Goal: Information Seeking & Learning: Compare options

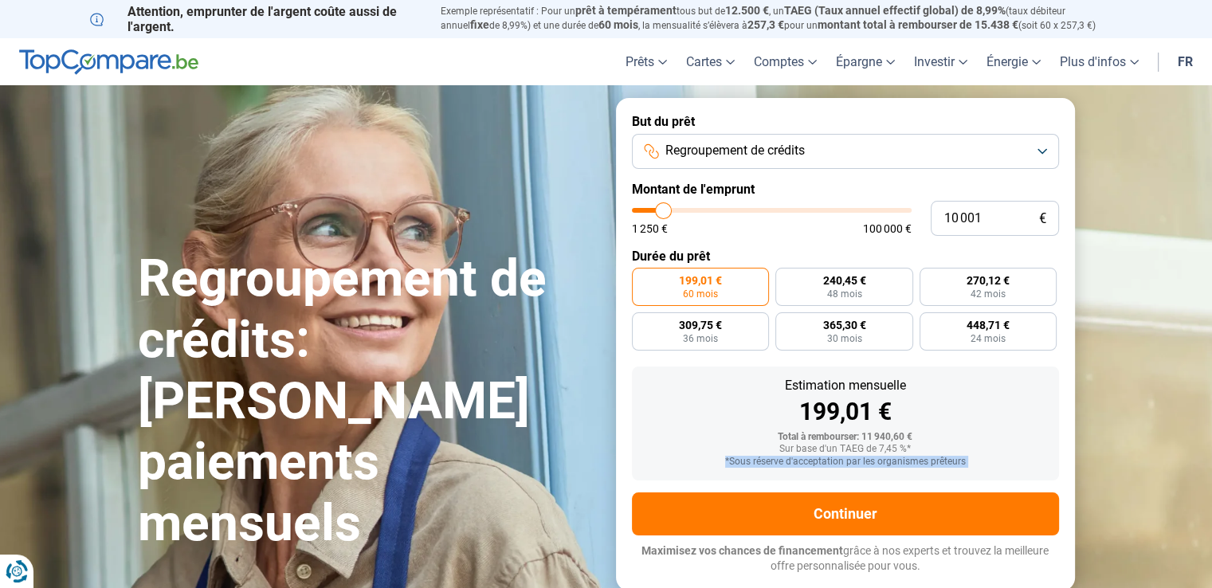
drag, startPoint x: 729, startPoint y: 473, endPoint x: 744, endPoint y: 475, distance: 15.3
click at [768, 480] on div "Estimation mensuelle 199,01 € Total à rembourser: 11 940,60 € Sur base d'un TAE…" at bounding box center [845, 424] width 427 height 114
type input "100 000"
type input "100000"
click at [907, 211] on input "range" at bounding box center [772, 210] width 280 height 5
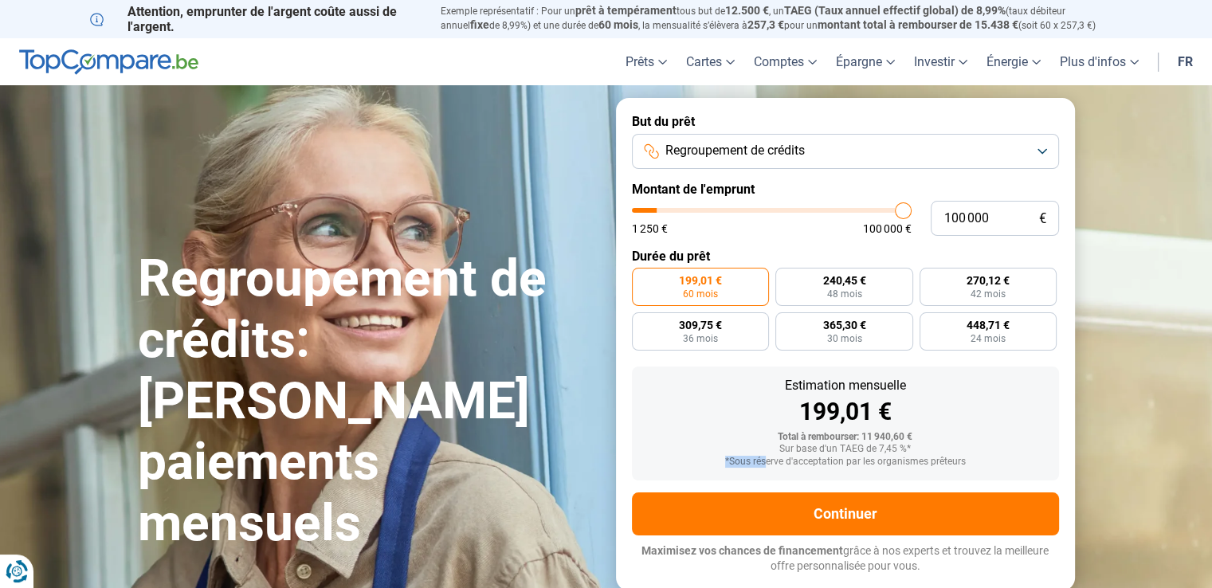
radio input "false"
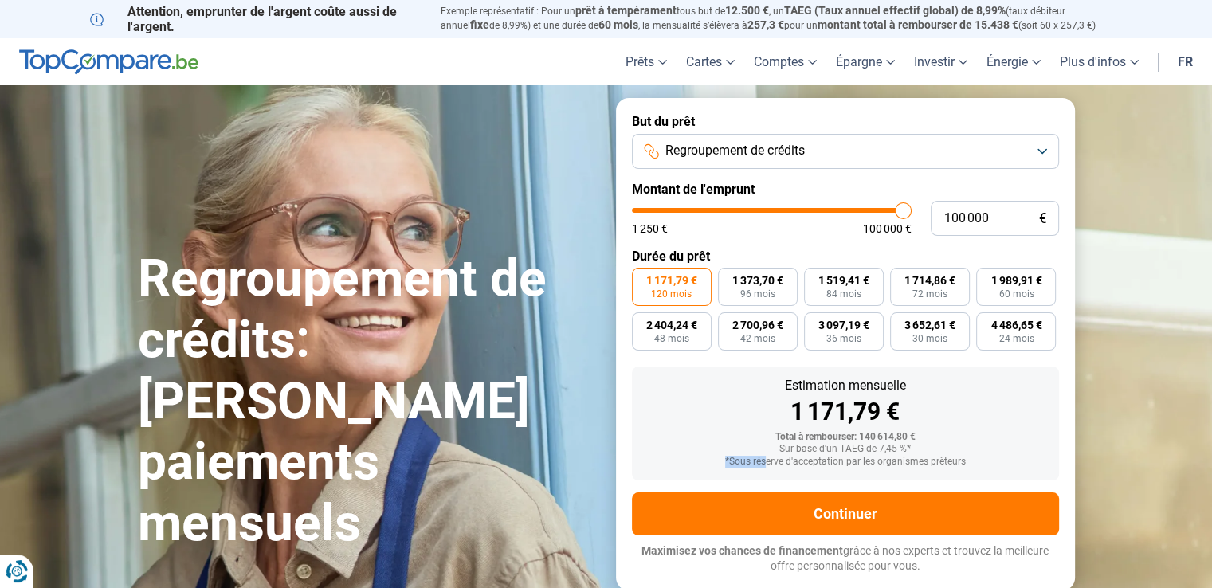
type input "90 750"
type input "90750"
click at [878, 208] on input "range" at bounding box center [772, 210] width 280 height 5
type input "86 500"
type input "86500"
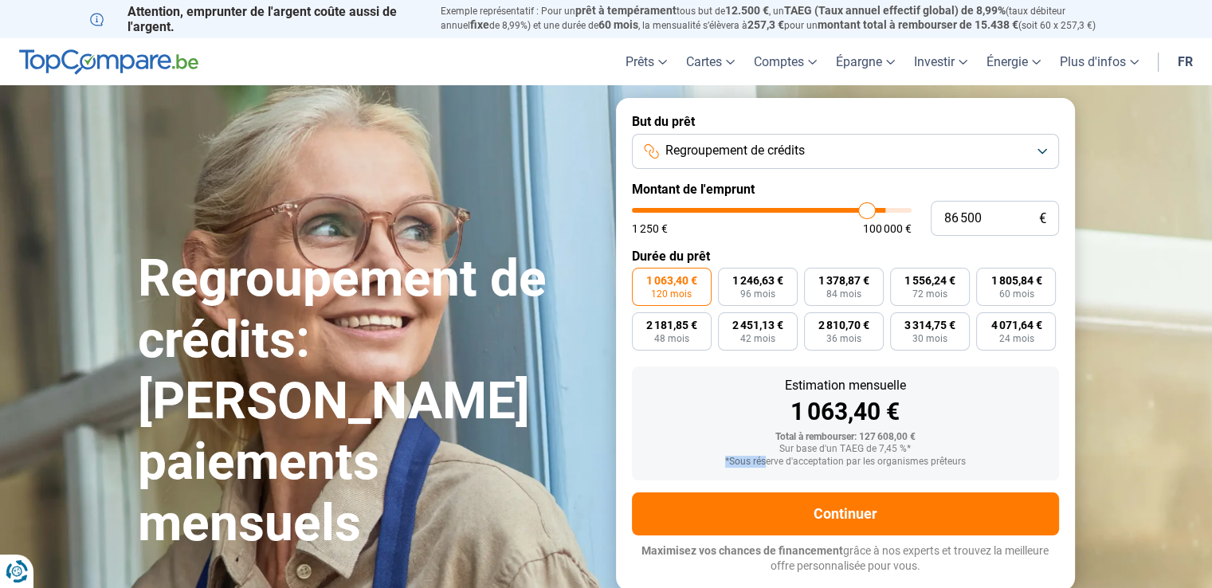
click at [867, 211] on input "range" at bounding box center [772, 210] width 280 height 5
click at [1001, 218] on input "86 500" at bounding box center [995, 218] width 128 height 35
type input "8 650"
type input "8750"
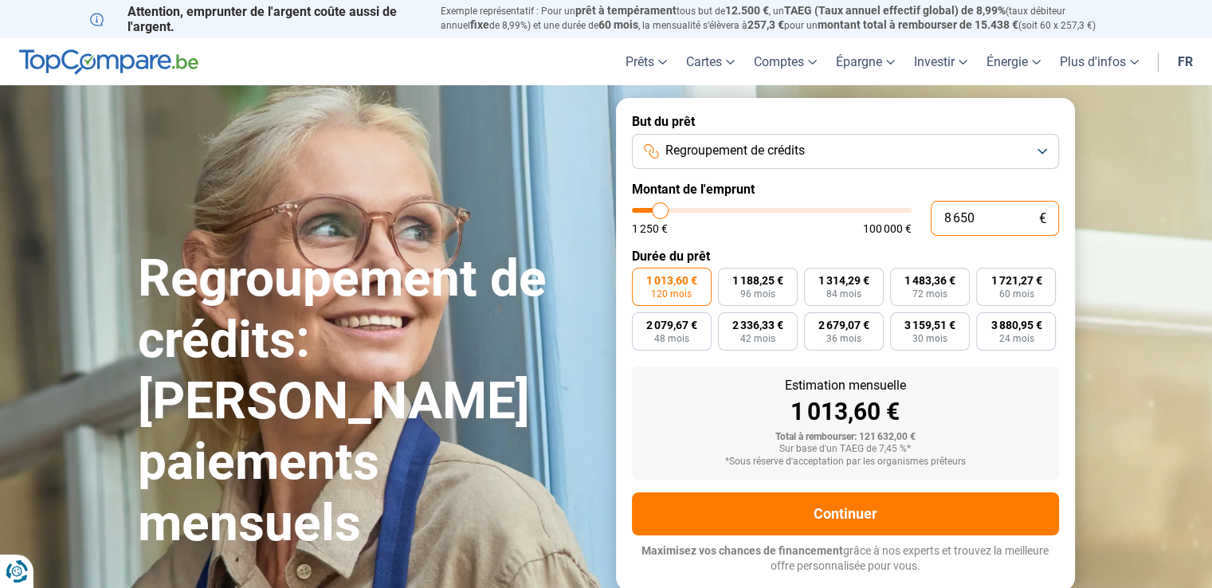
type input "865"
type input "1250"
type input "86"
type input "1250"
type input "8"
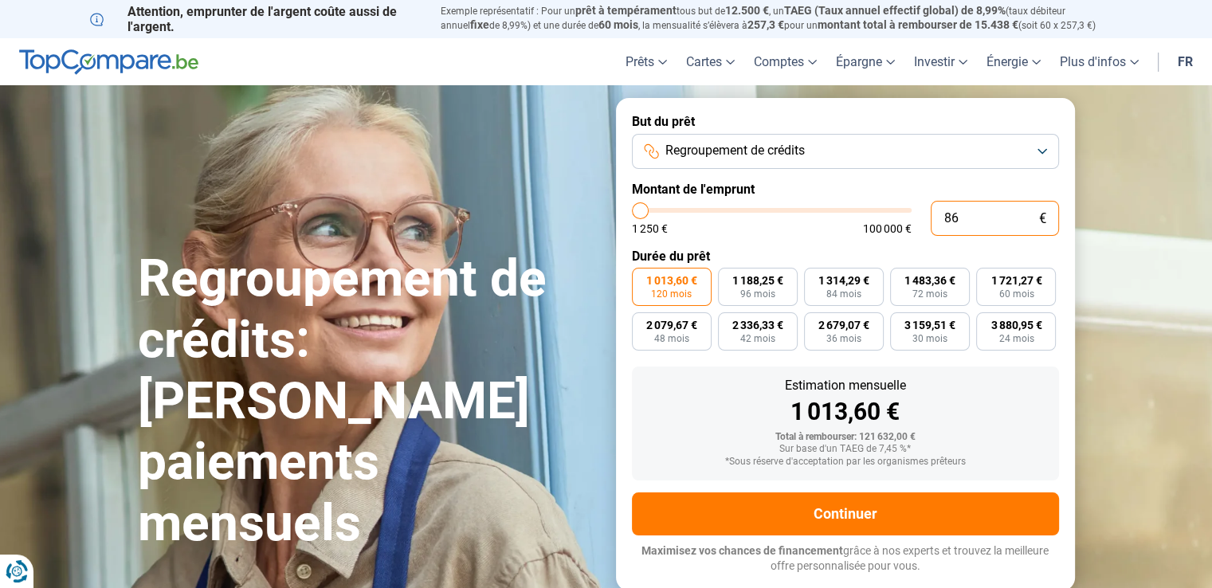
type input "1250"
type input "0"
type input "1250"
type input "9"
type input "1250"
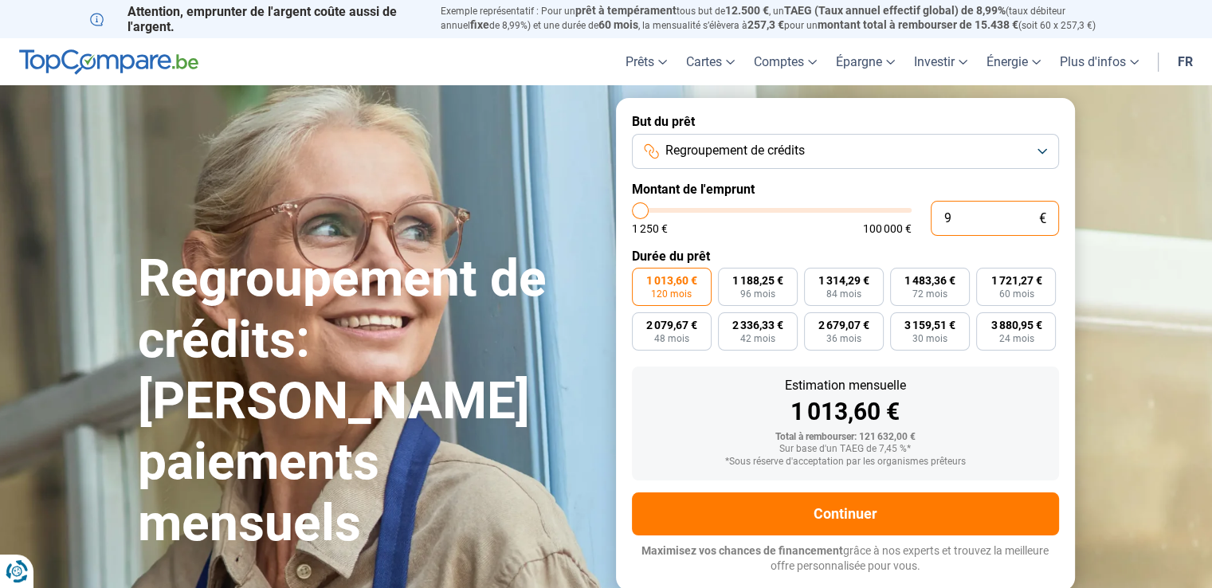
type input "90"
type input "1250"
type input "900"
type input "1250"
type input "9 000"
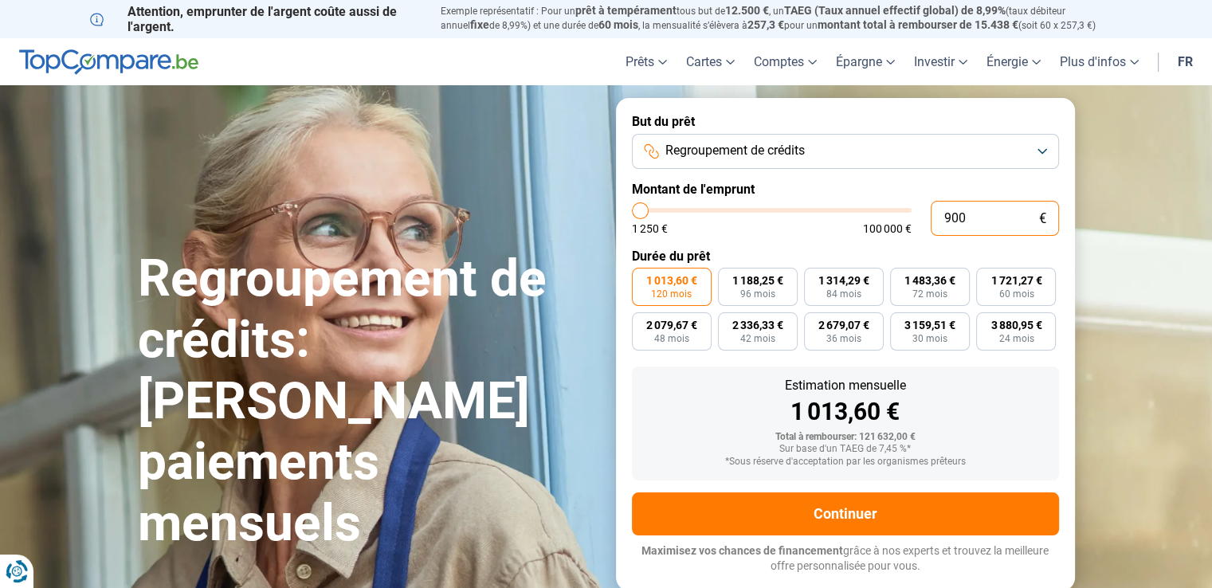
type input "9000"
type input "90 000"
type input "90000"
type input "37 250"
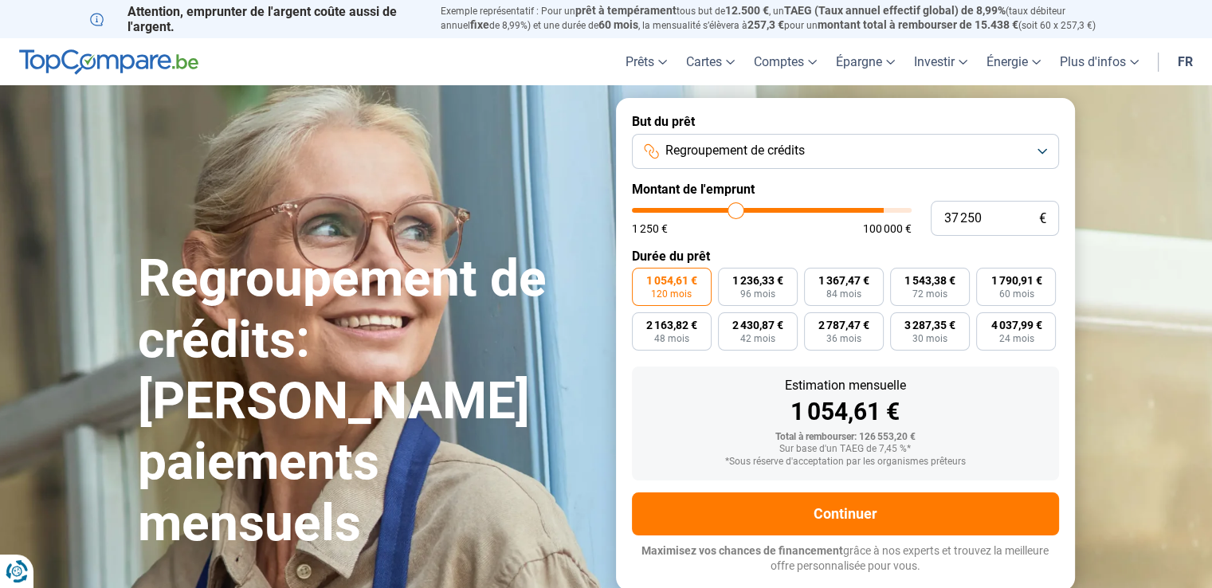
type input "37250"
click at [736, 208] on input "range" at bounding box center [772, 210] width 280 height 5
type input "41 750"
type input "41750"
click at [748, 210] on input "range" at bounding box center [772, 210] width 280 height 5
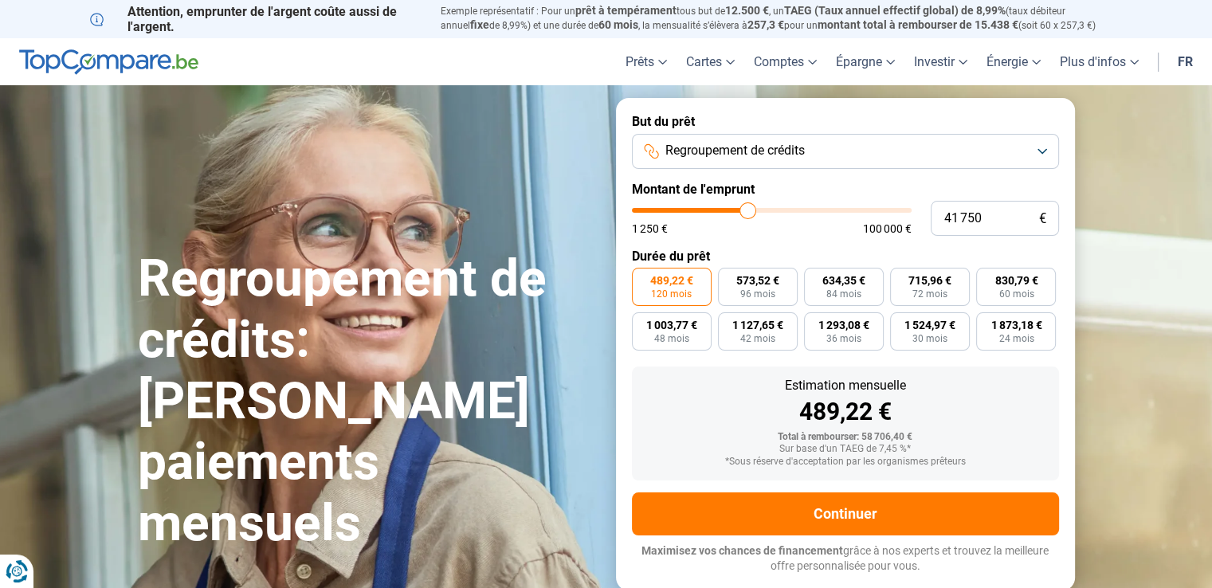
click at [638, 414] on div "Estimation mensuelle 489,22 € Total à rembourser: 58 706,40 € Sur base d'un TAE…" at bounding box center [845, 424] width 427 height 114
type input "81 750"
type input "81750"
click at [855, 209] on input "range" at bounding box center [772, 210] width 280 height 5
type input "100 000"
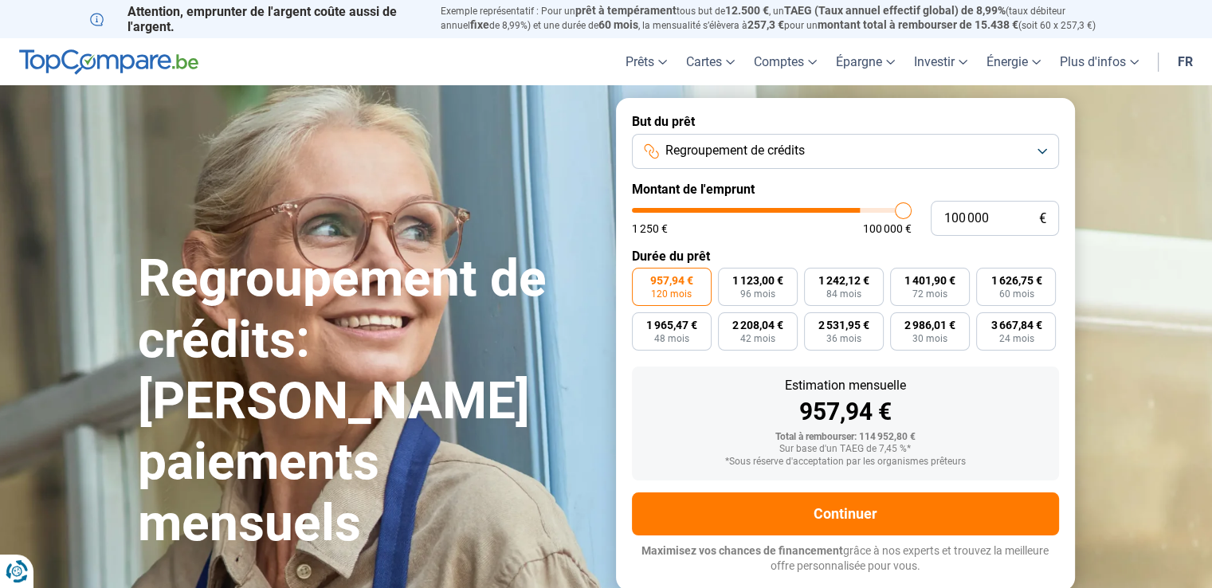
type input "100000"
click at [911, 209] on input "range" at bounding box center [772, 210] width 280 height 5
type input "93 750"
type input "93750"
click at [886, 209] on input "range" at bounding box center [772, 210] width 280 height 5
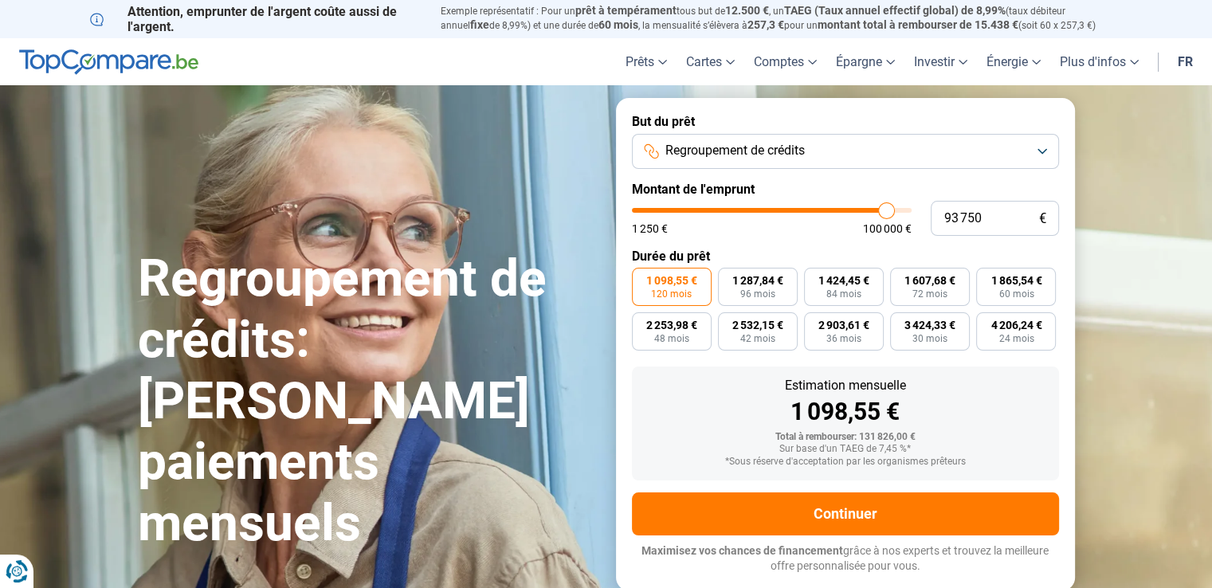
type input "99 750"
type input "99750"
click at [902, 209] on input "range" at bounding box center [772, 210] width 280 height 5
type input "15 500"
type input "15500"
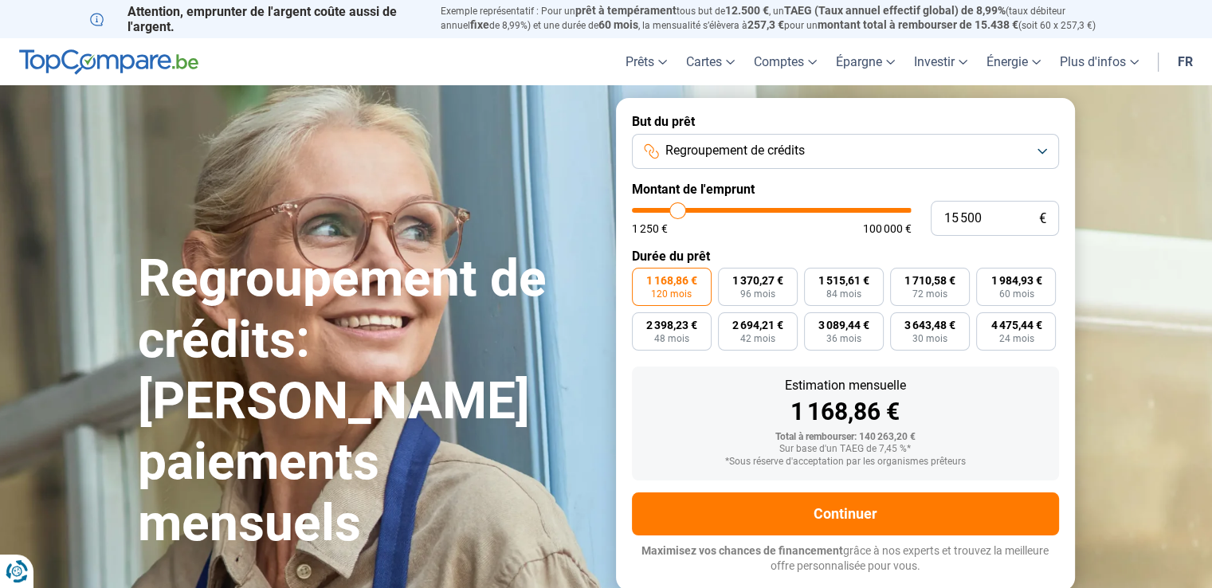
click at [678, 208] on input "range" at bounding box center [772, 210] width 280 height 5
radio input "true"
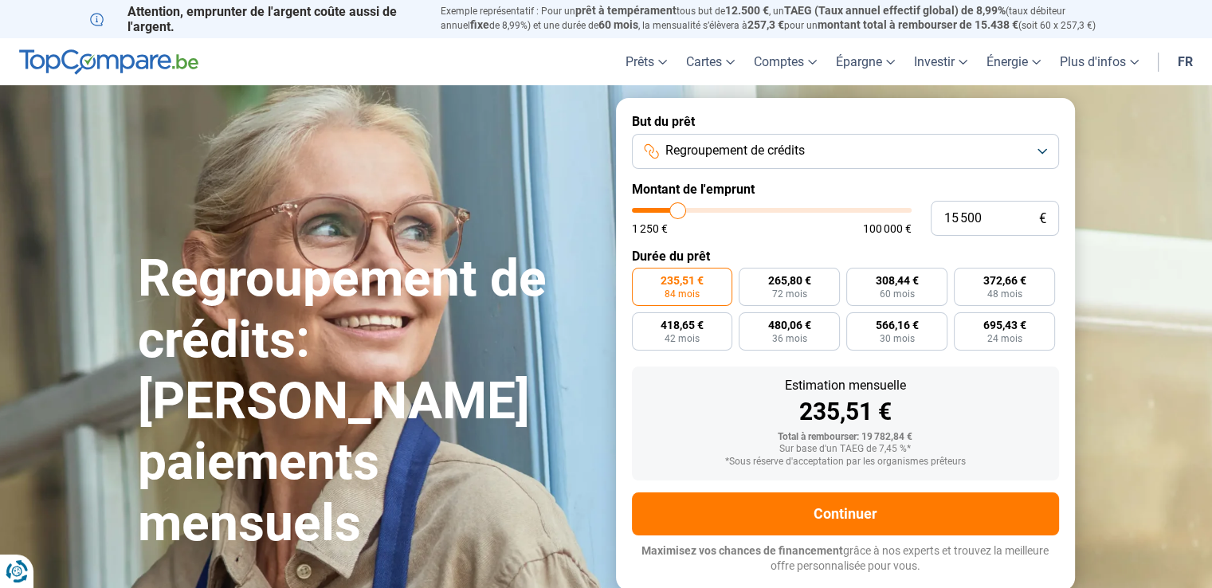
type input "31 750"
type input "31750"
click at [721, 210] on input "range" at bounding box center [772, 210] width 280 height 5
radio input "false"
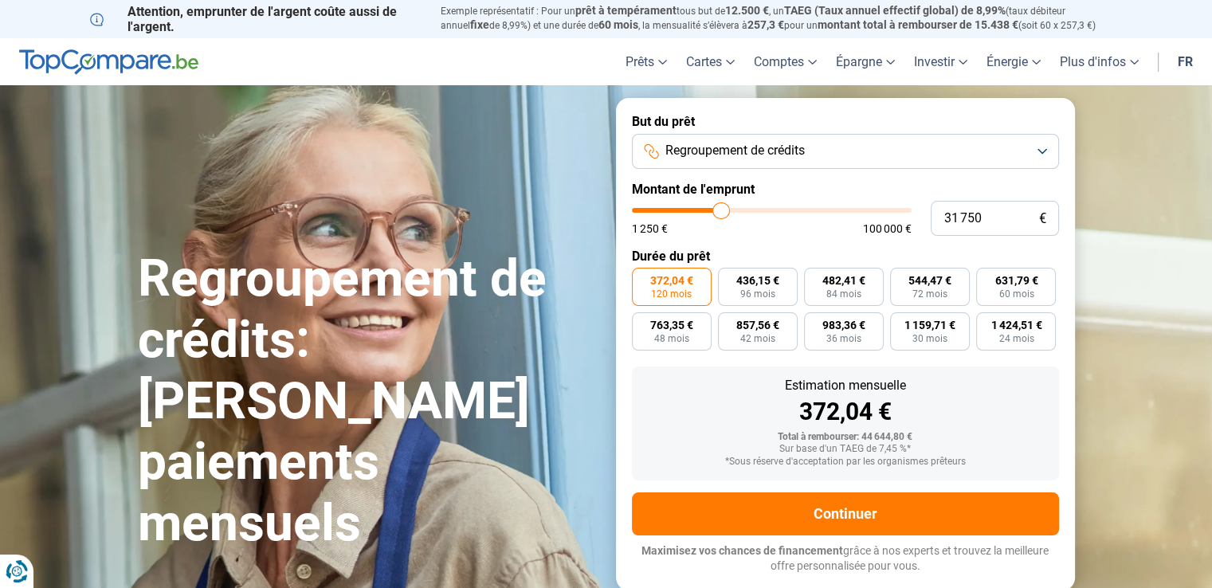
type input "40 500"
type input "40500"
click at [745, 210] on input "range" at bounding box center [772, 210] width 280 height 5
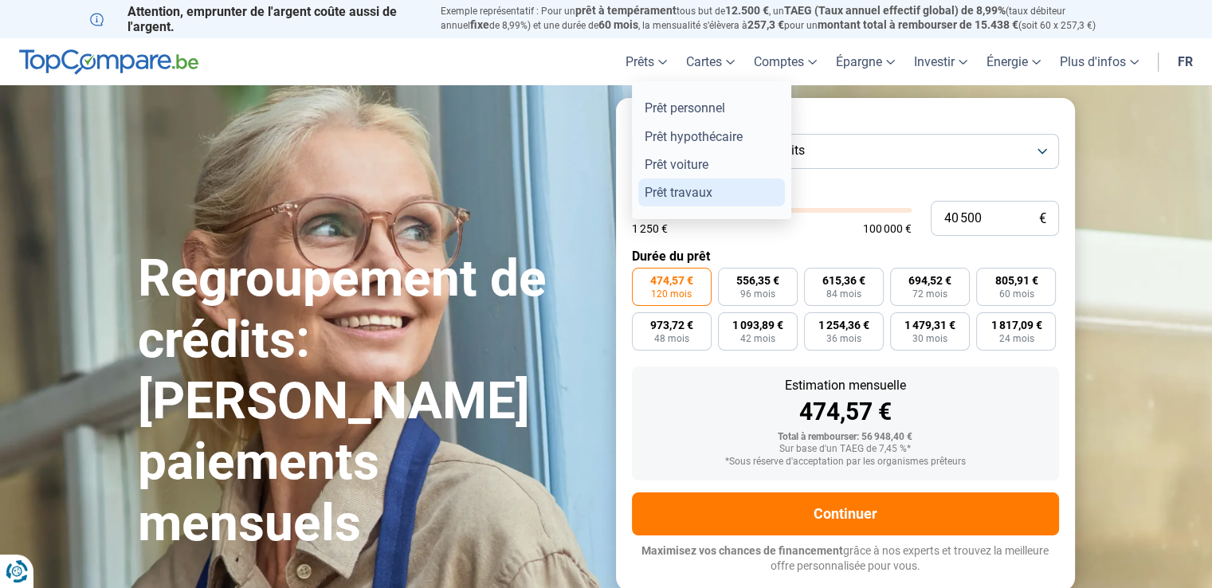
click at [667, 189] on link "Prêt travaux" at bounding box center [712, 193] width 147 height 28
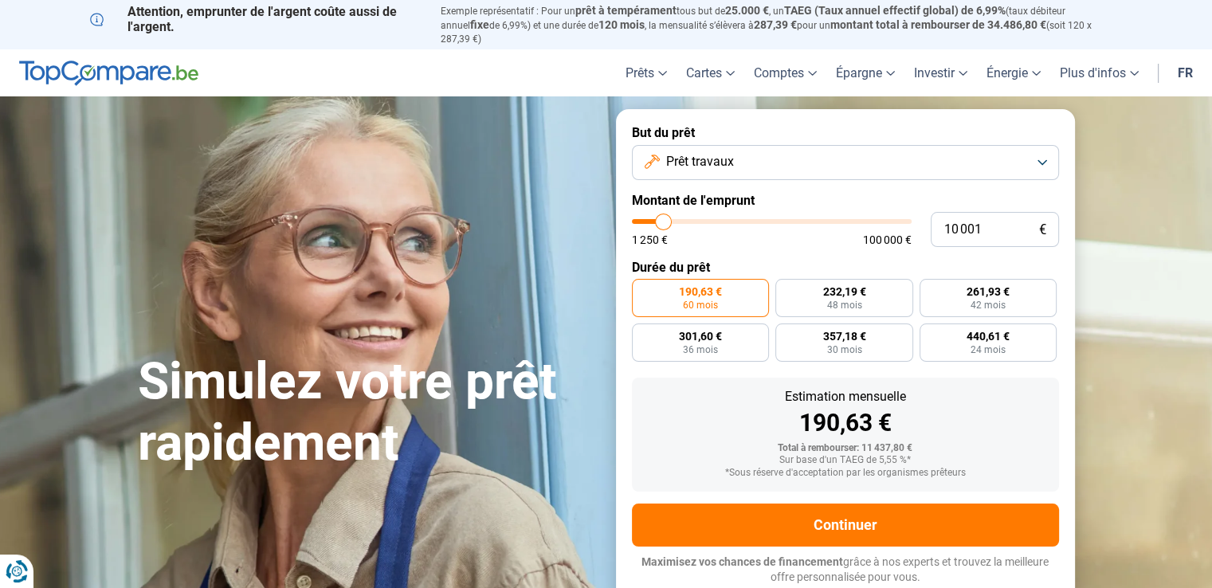
type input "22 750"
type input "22750"
click at [697, 219] on input "range" at bounding box center [772, 221] width 280 height 5
radio input "false"
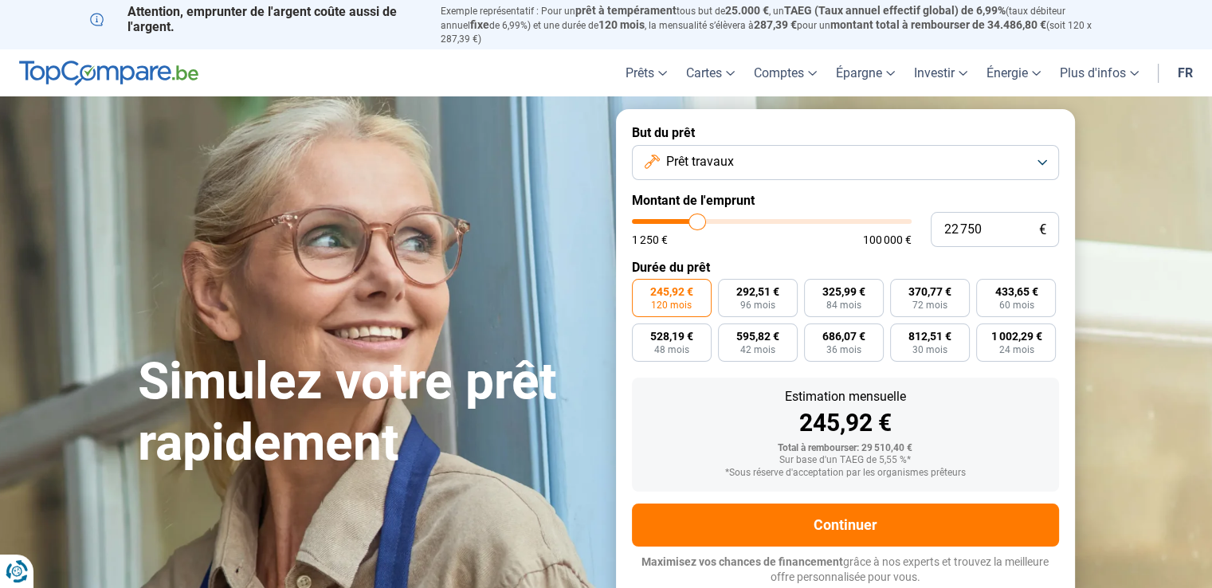
type input "29 750"
type input "29750"
click at [716, 219] on input "range" at bounding box center [772, 221] width 280 height 5
type input "17 500"
type input "17500"
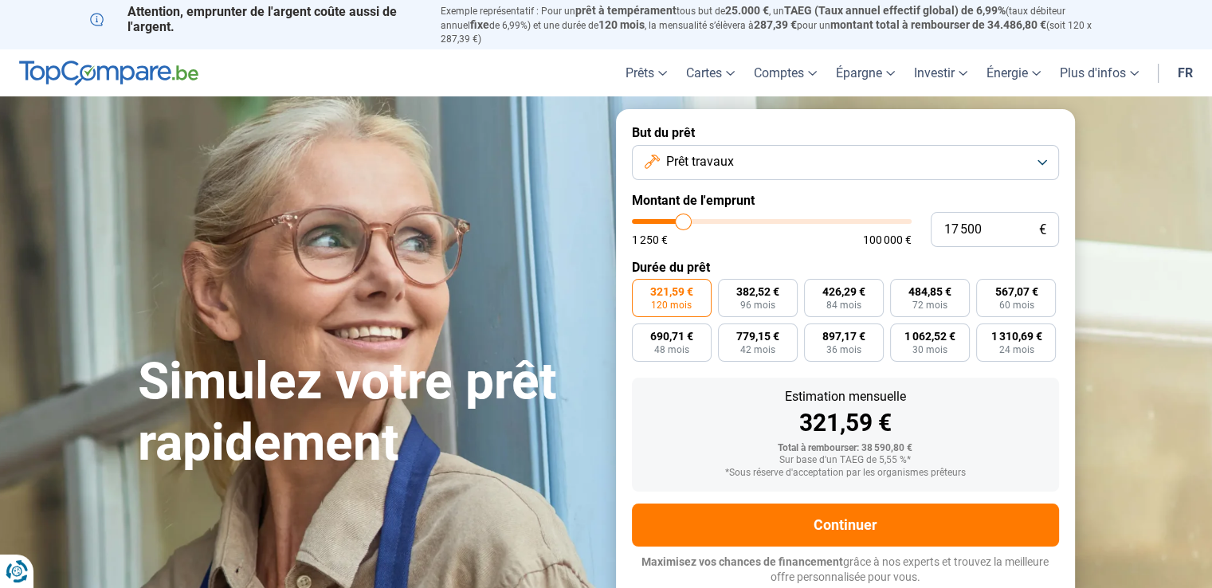
click at [683, 219] on input "range" at bounding box center [772, 221] width 280 height 5
radio input "true"
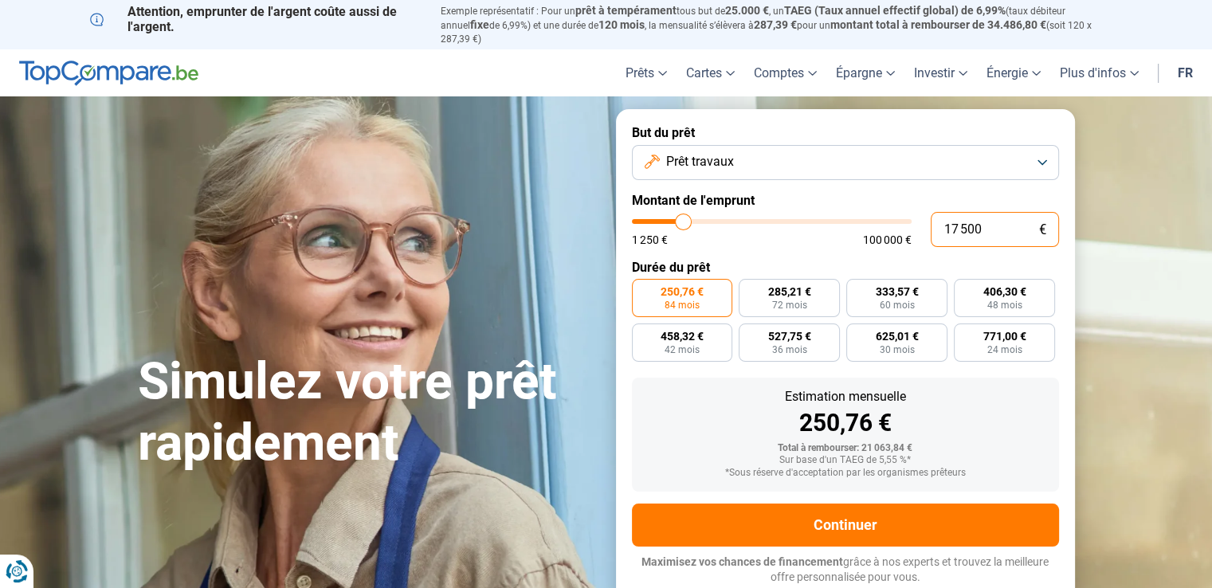
drag, startPoint x: 986, startPoint y: 215, endPoint x: 917, endPoint y: 214, distance: 69.4
click at [917, 214] on div "17 500 € 1 250 € 100 000 €" at bounding box center [845, 229] width 427 height 35
type input "0"
type input "1250"
type input "2"
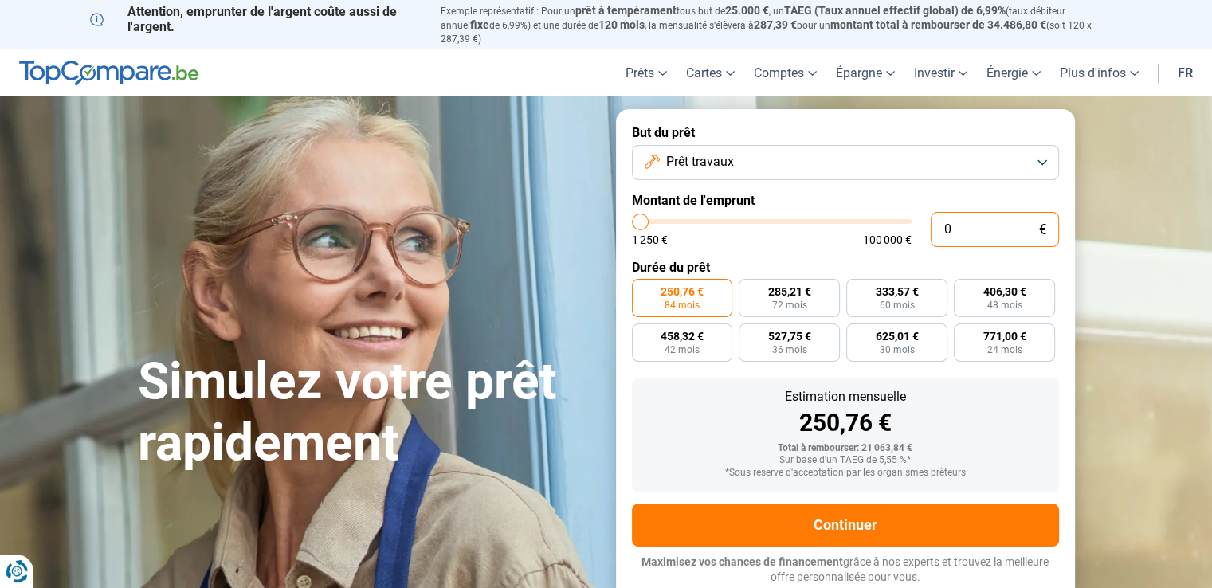
type input "1250"
type input "25"
type input "1250"
type input "250"
type input "1250"
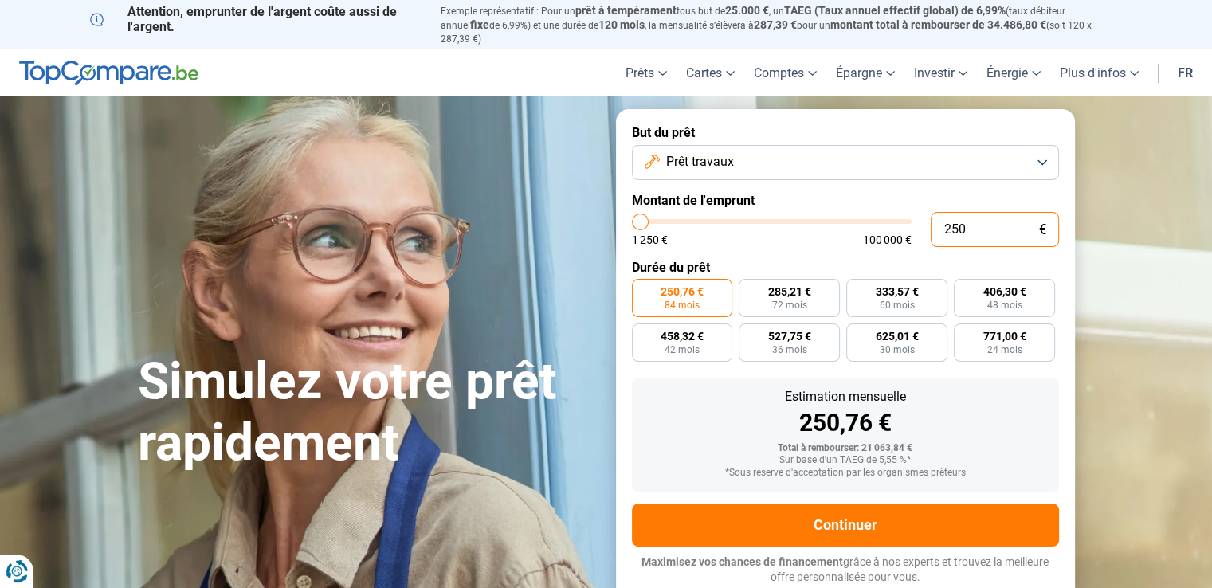
type input "2 500"
type input "2500"
type input "25 000"
type input "25000"
radio input "false"
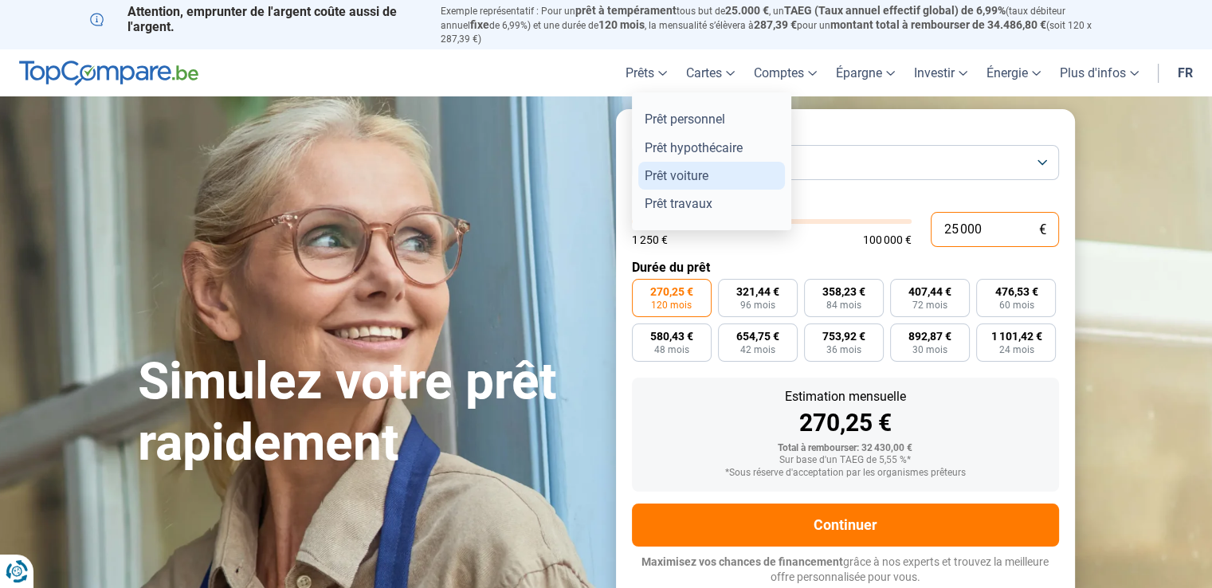
type input "25 000"
click at [664, 167] on link "Prêt voiture" at bounding box center [712, 176] width 147 height 28
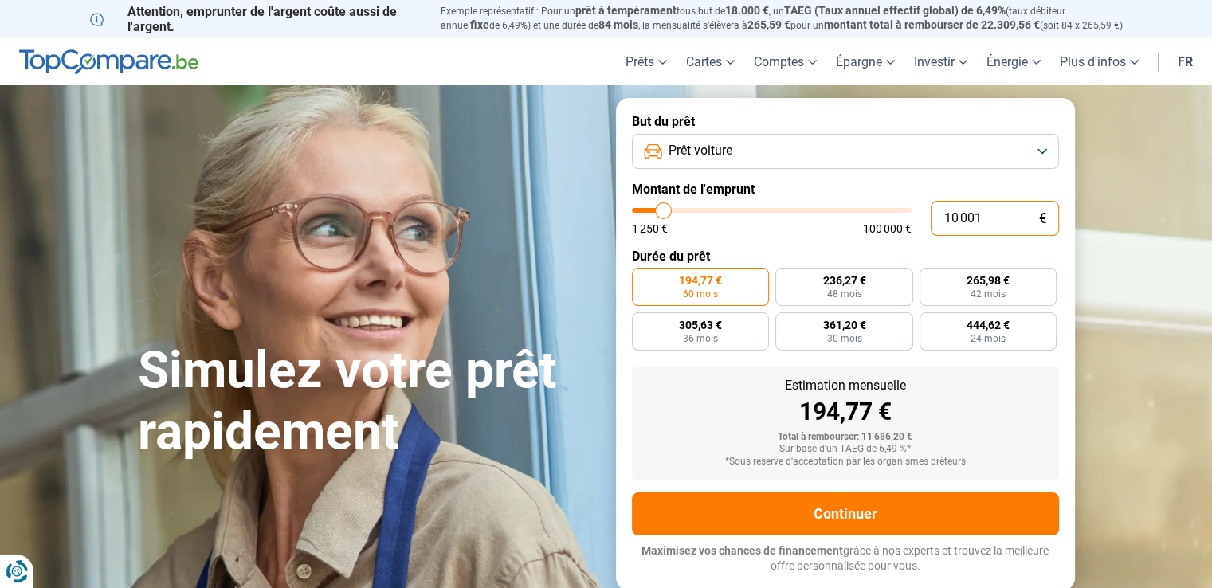
drag, startPoint x: 1001, startPoint y: 215, endPoint x: 848, endPoint y: 214, distance: 153.1
click at [848, 214] on div "10 001 € 1 250 € 100 000 €" at bounding box center [845, 218] width 427 height 35
type input "10000"
radio input "true"
type input "0"
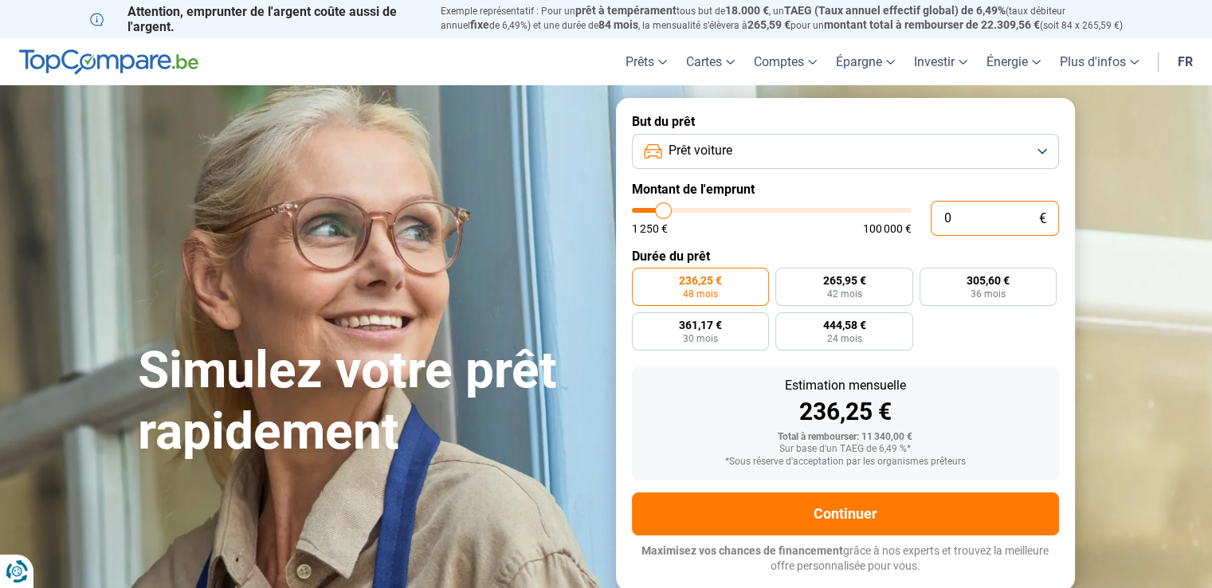
type input "1250"
type input "3"
type input "1250"
type input "39"
type input "1250"
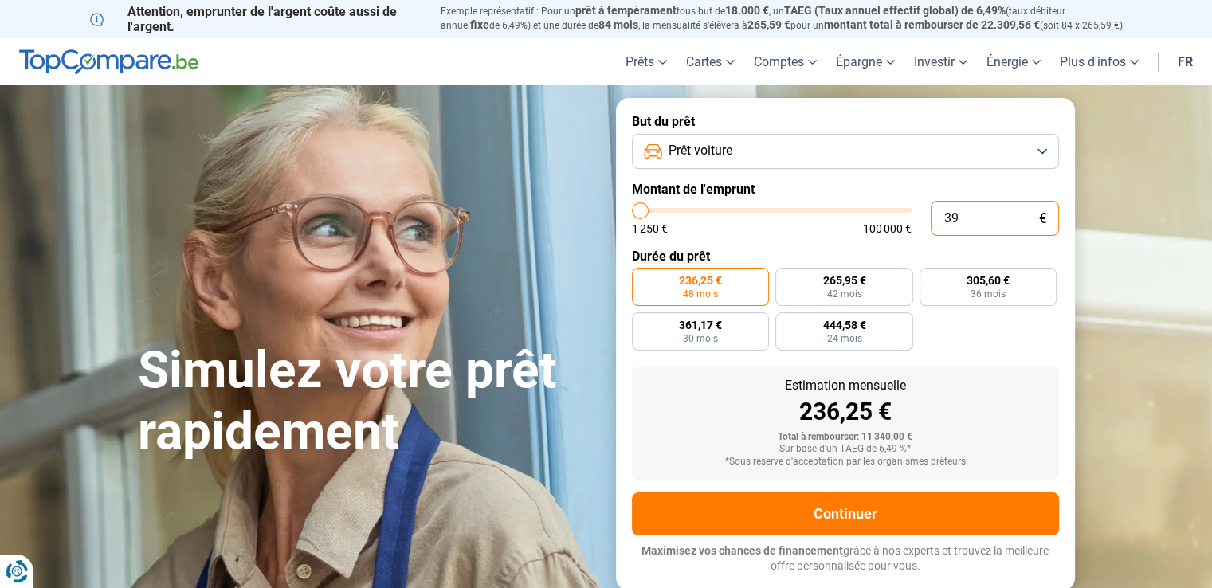
type input "390"
type input "1250"
type input "3 900"
type input "4000"
type input "39 000"
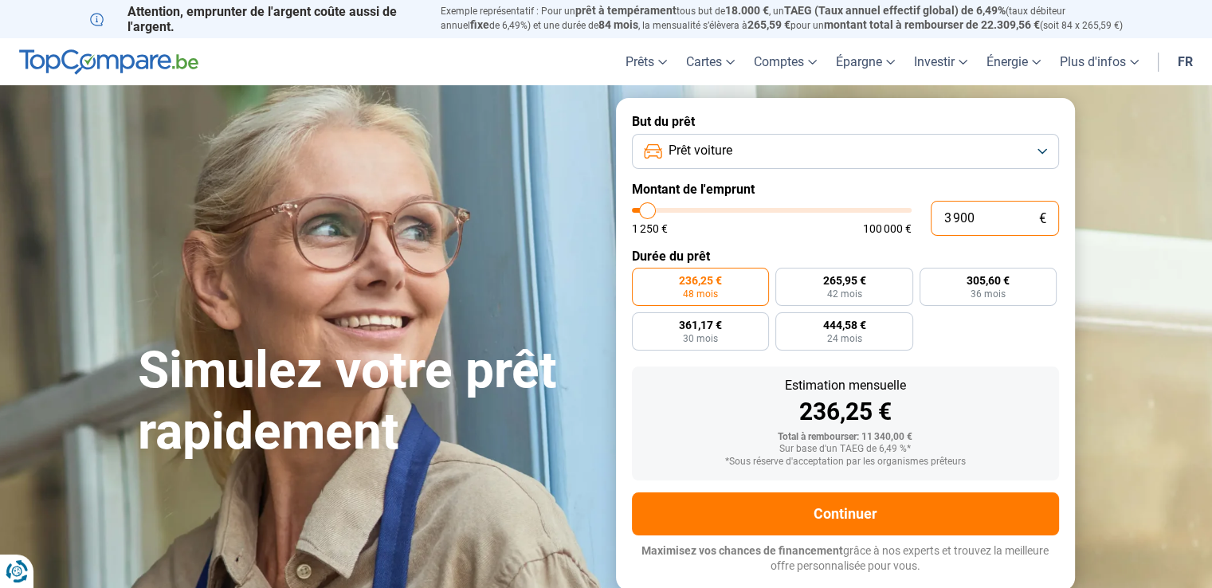
type input "39000"
radio input "false"
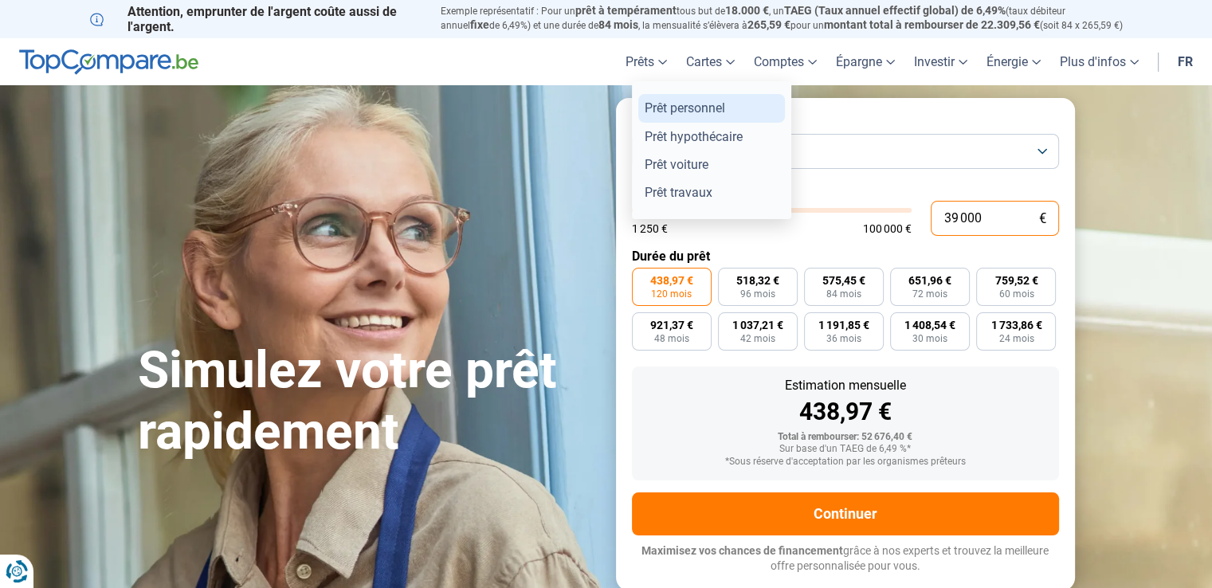
type input "39 000"
click at [669, 109] on link "Prêt personnel" at bounding box center [712, 108] width 147 height 28
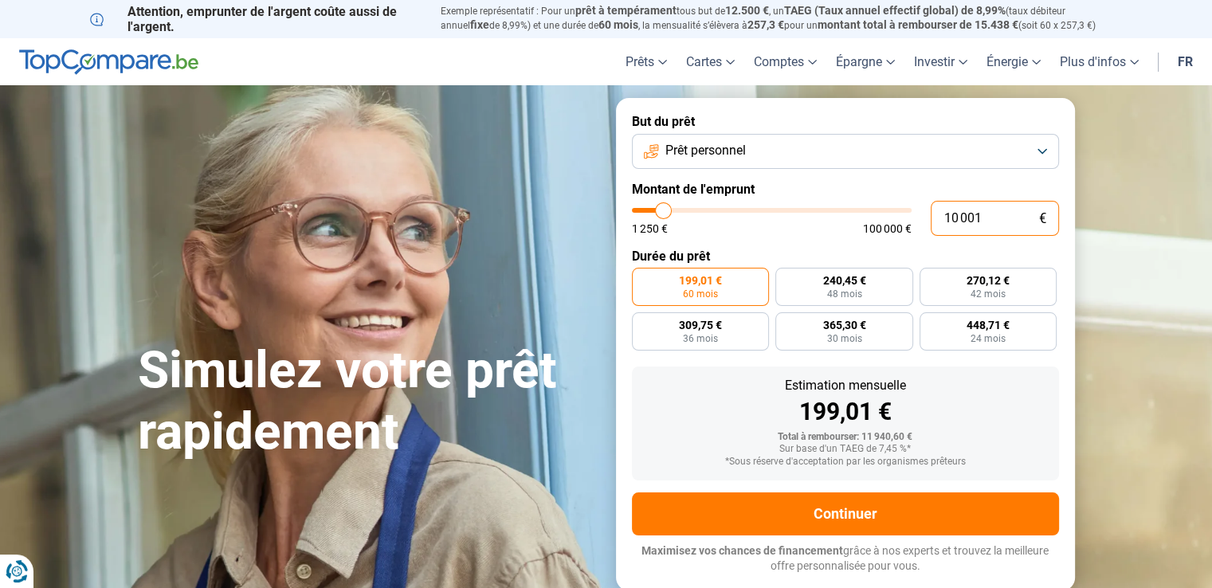
click at [1008, 213] on input "10 001" at bounding box center [995, 218] width 128 height 35
type input "1 000"
type input "1250"
type input "100"
type input "1250"
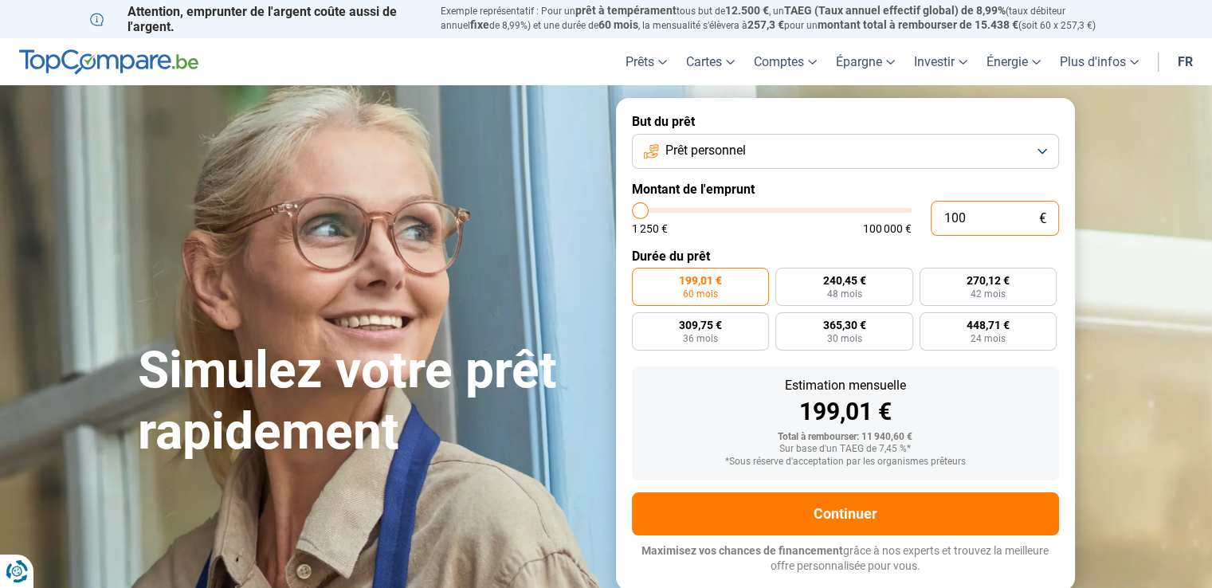
type input "10"
type input "1250"
type input "1"
type input "1250"
type input "0"
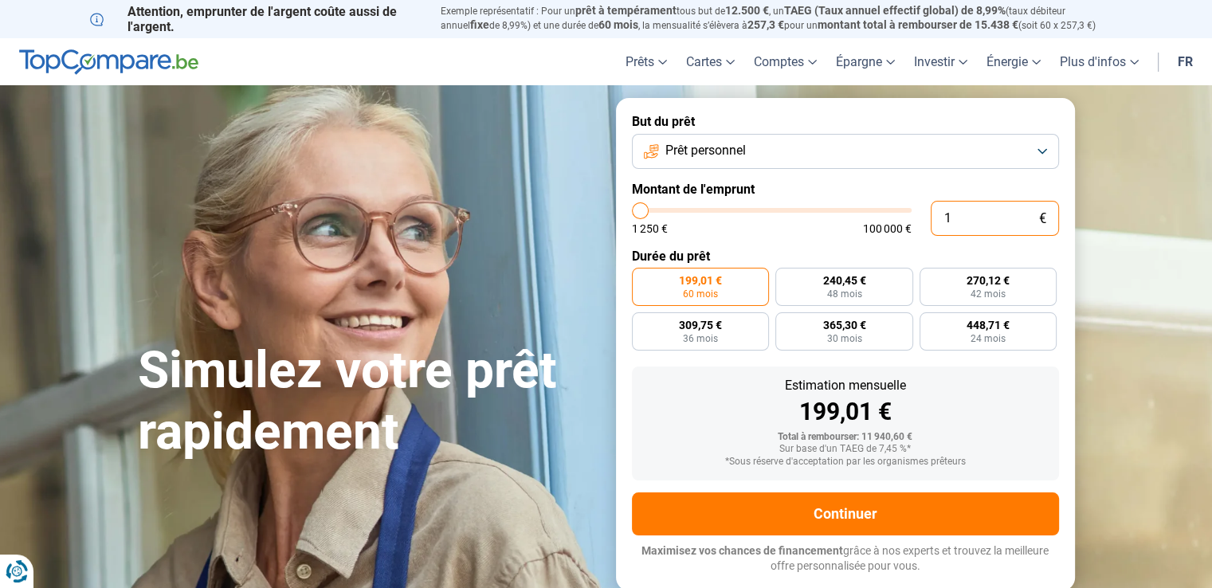
type input "1250"
type input "3"
type input "1250"
type input "30"
type input "1250"
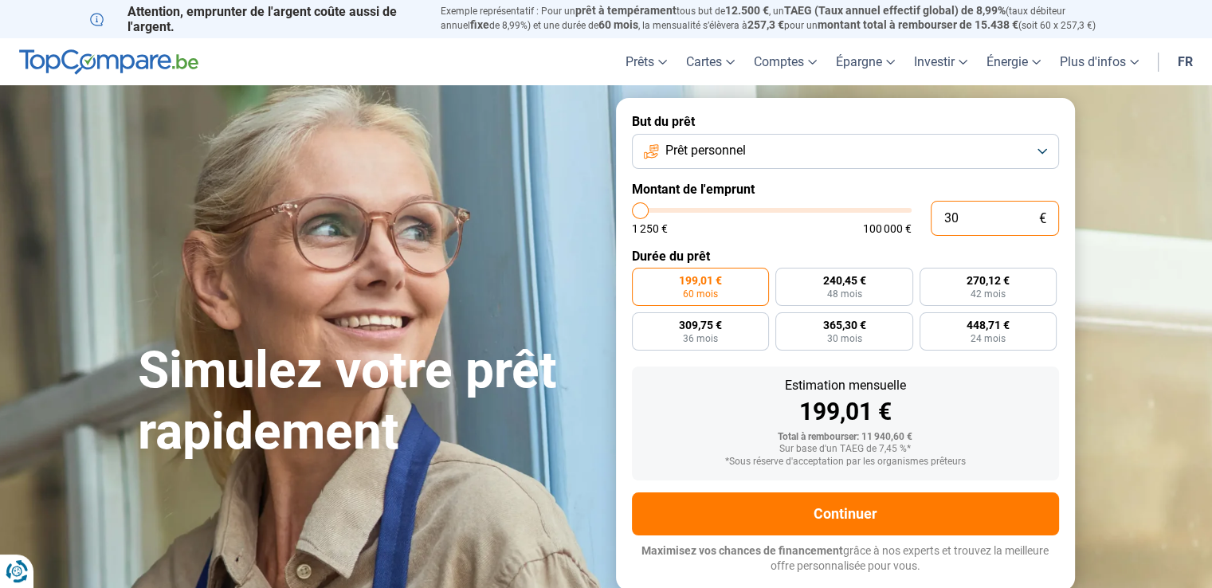
type input "300"
type input "1250"
type input "3 000"
type input "3000"
type input "30 000"
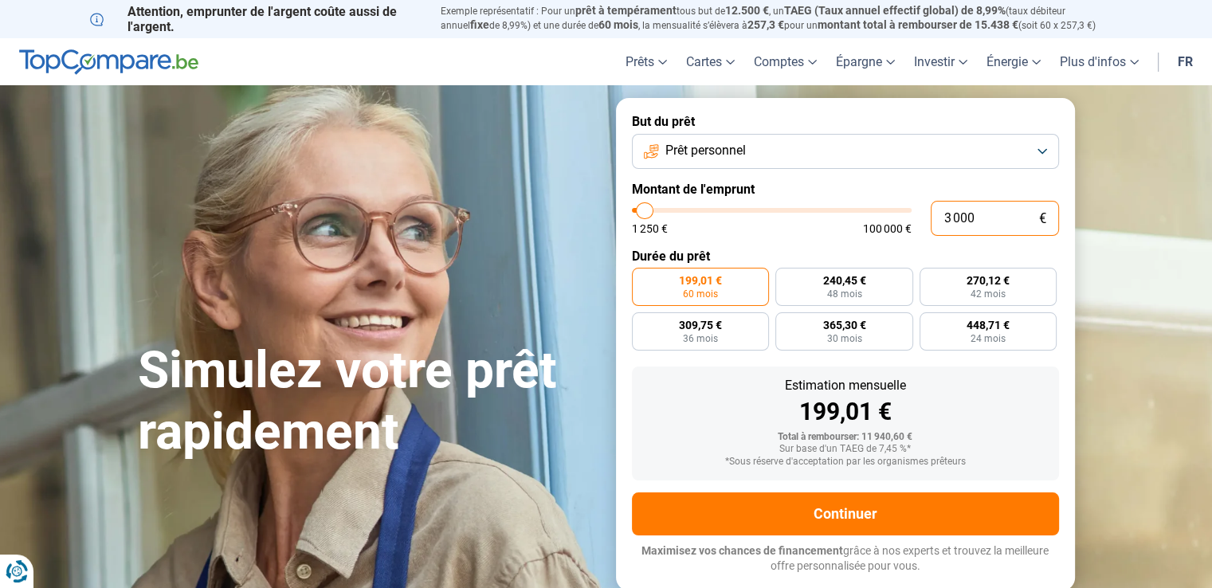
type input "30000"
radio input "false"
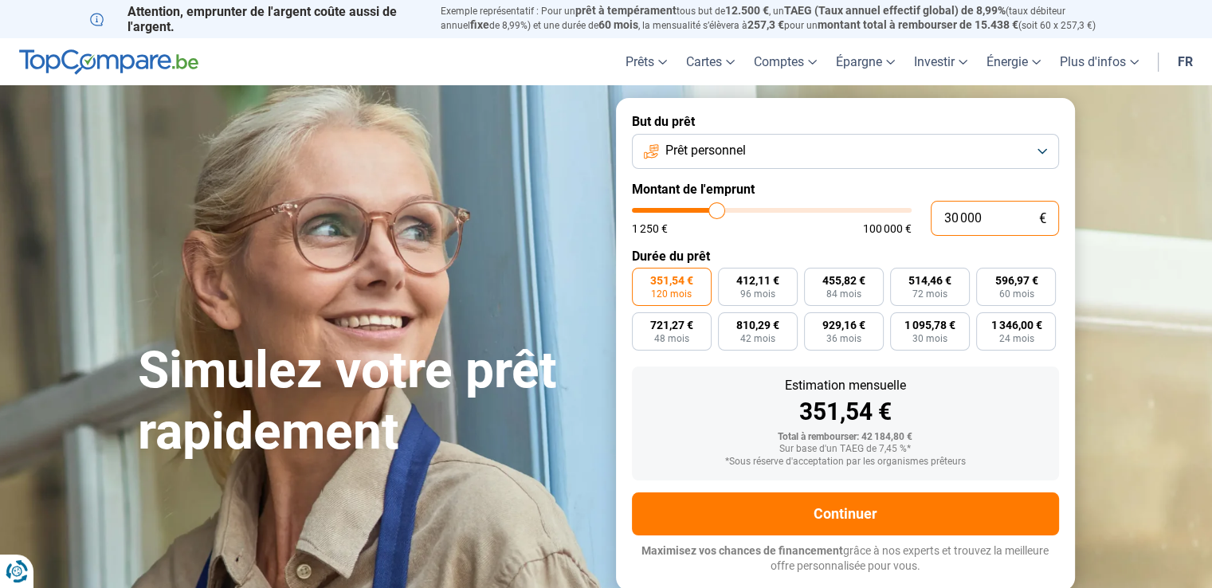
type input "3 000"
type input "3000"
type input "300"
type input "1250"
type input "30"
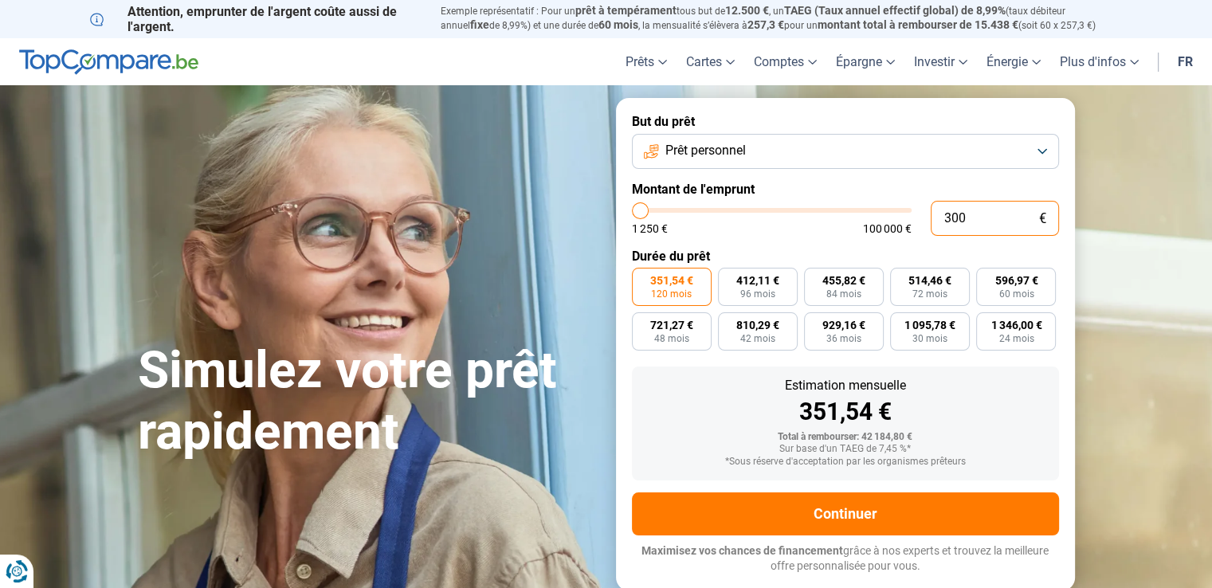
type input "1250"
type input "3"
type input "1250"
type input "0"
type input "1250"
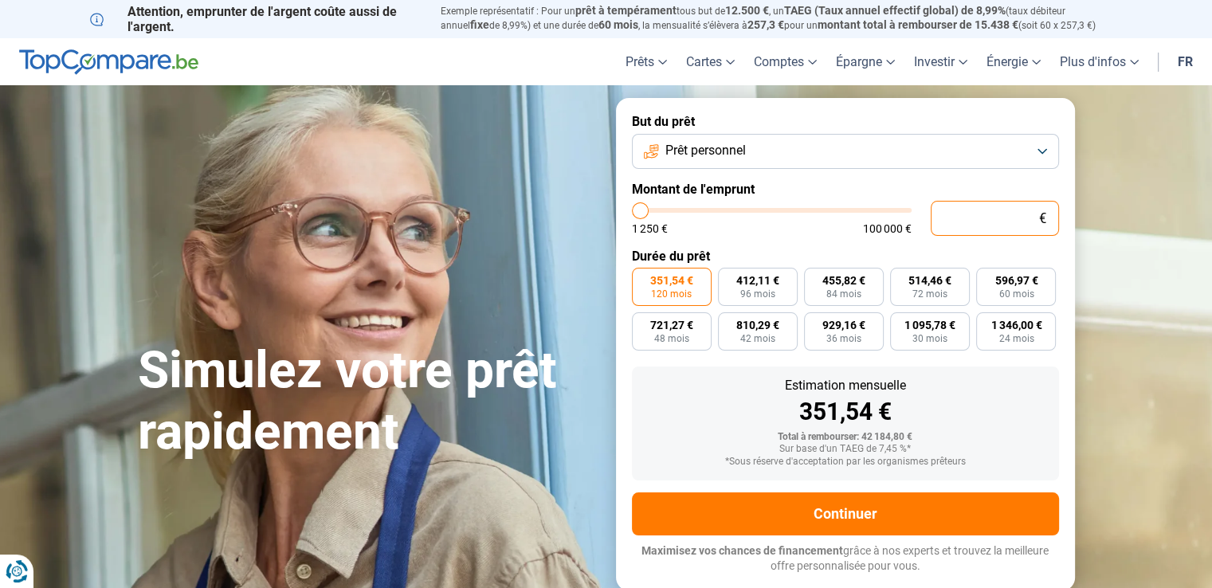
type input "1 250"
type input "1250"
radio input "true"
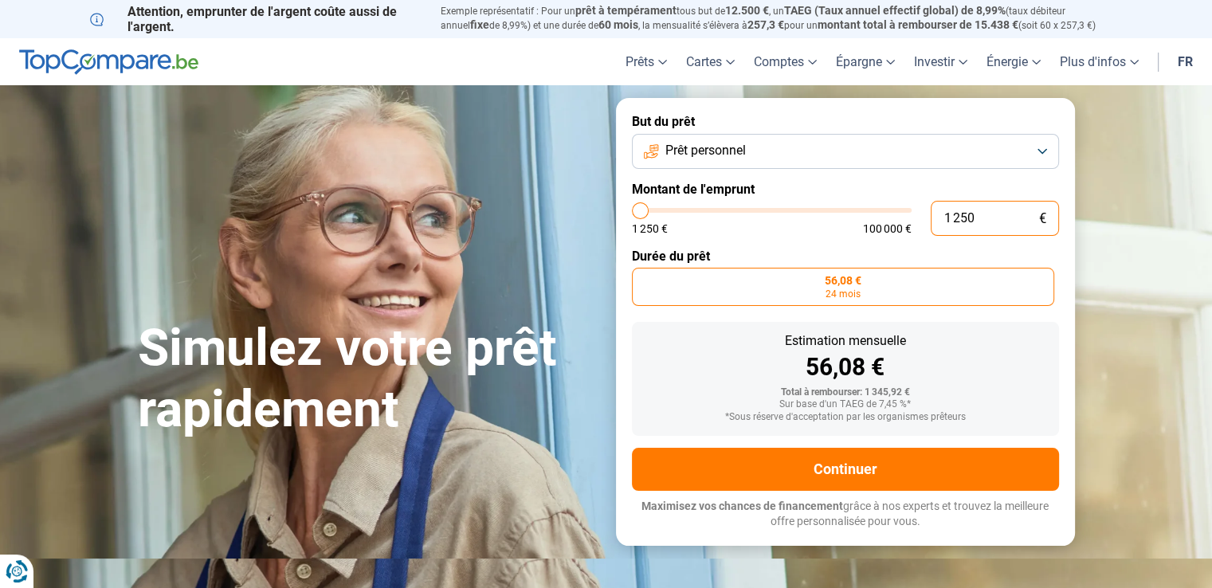
type input "125"
type input "1250"
type input "12"
type input "1250"
type input "1"
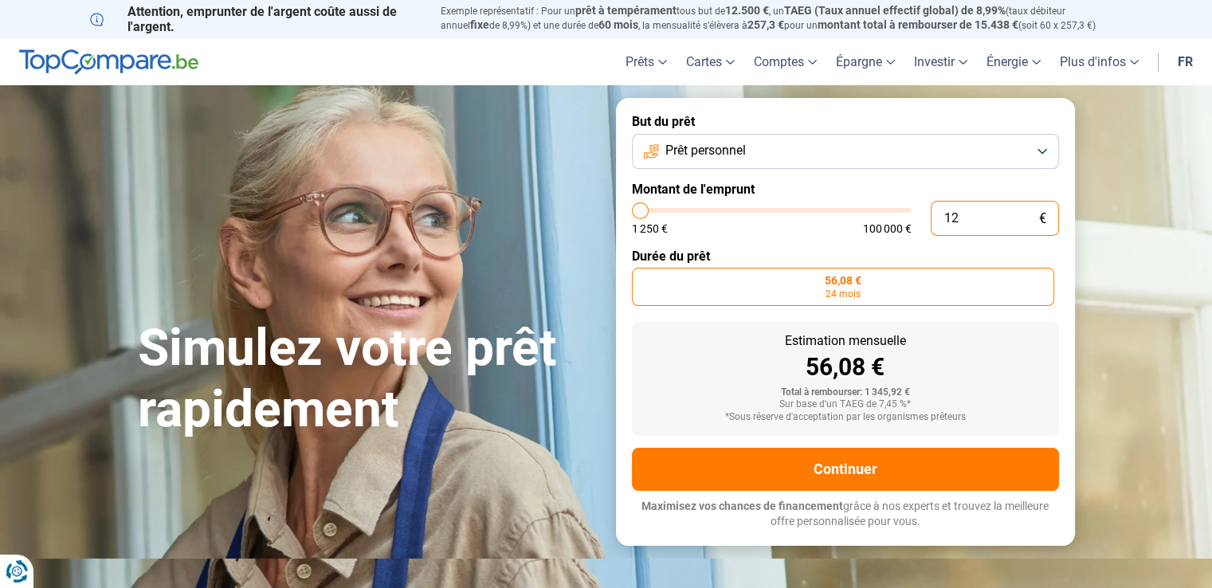
type input "1250"
type input "0"
type input "1250"
type input "5"
type input "1250"
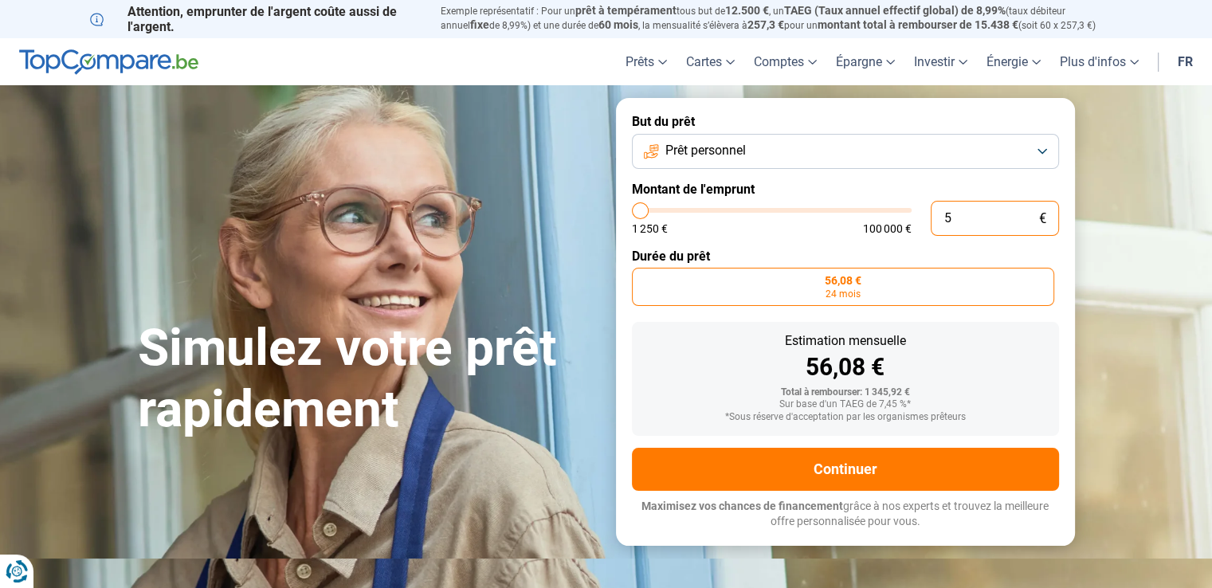
type input "50"
type input "1250"
type input "500"
type input "1250"
type input "5 000"
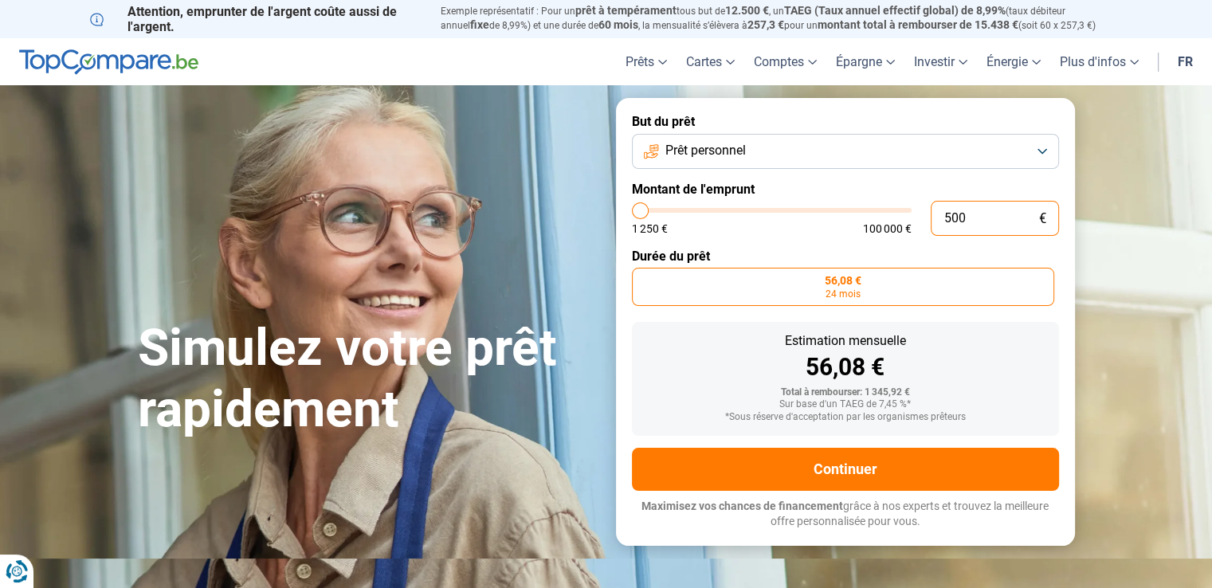
type input "5000"
type input "50 000"
type input "50000"
radio input "false"
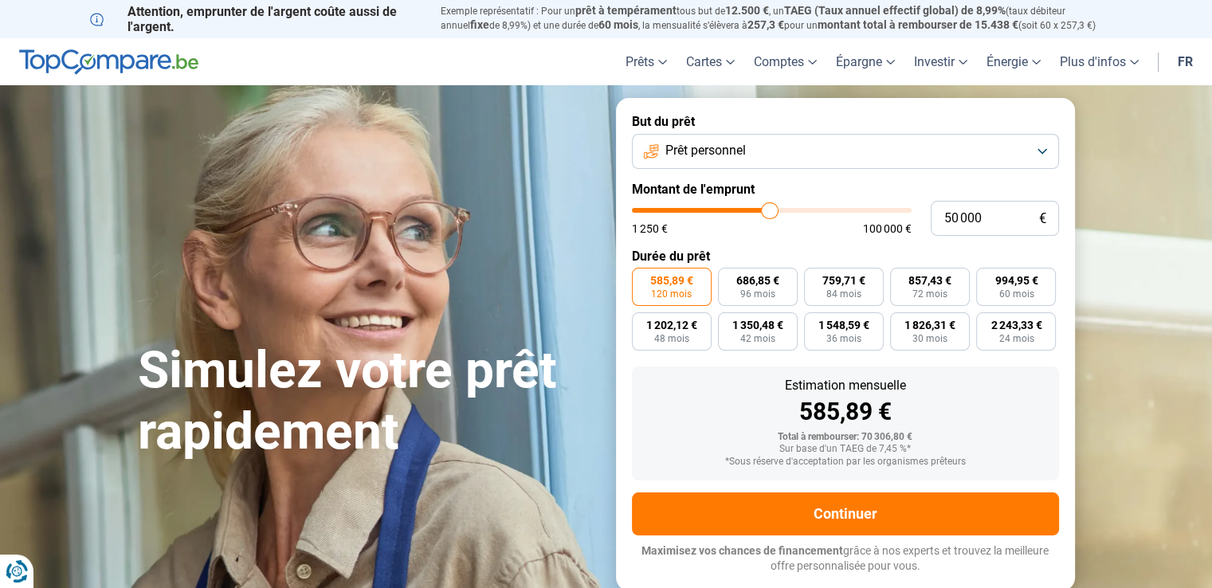
click at [778, 243] on form "But du prêt Prêt personnel Montant de l'emprunt 50 000 € 1 250 € 100 000 € Duré…" at bounding box center [845, 344] width 459 height 492
type input "100 000"
type input "100000"
click at [909, 210] on input "range" at bounding box center [772, 210] width 280 height 5
click at [1182, 159] on section "Simulez votre prêt rapidement Simulez votre prêt rapidement But du prêt Prêt pe…" at bounding box center [606, 343] width 1212 height 517
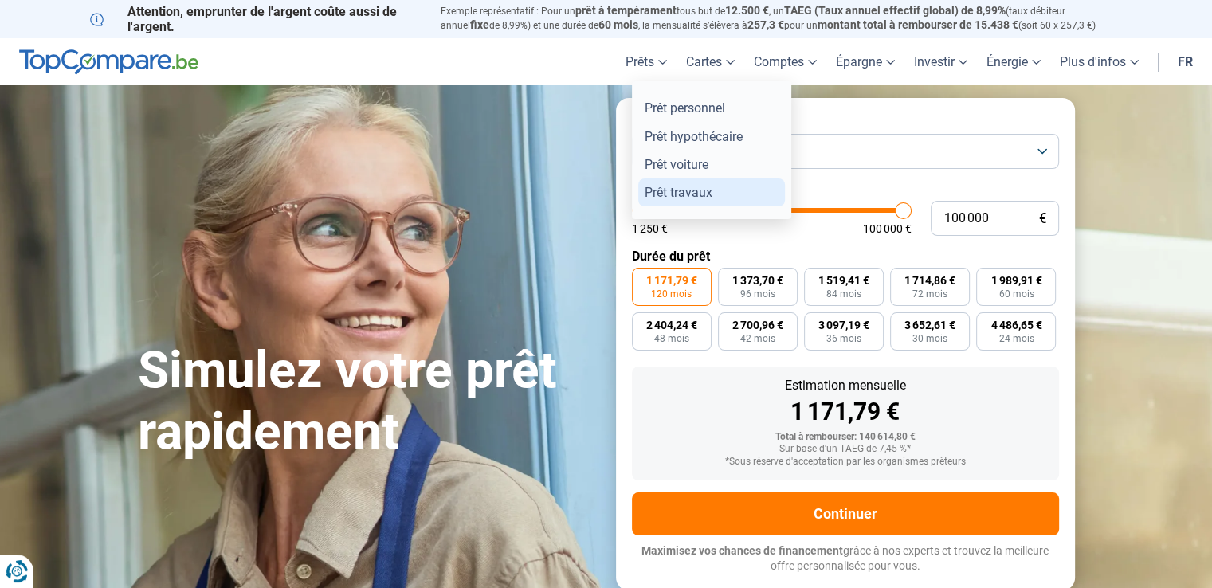
click at [659, 195] on link "Prêt travaux" at bounding box center [712, 193] width 147 height 28
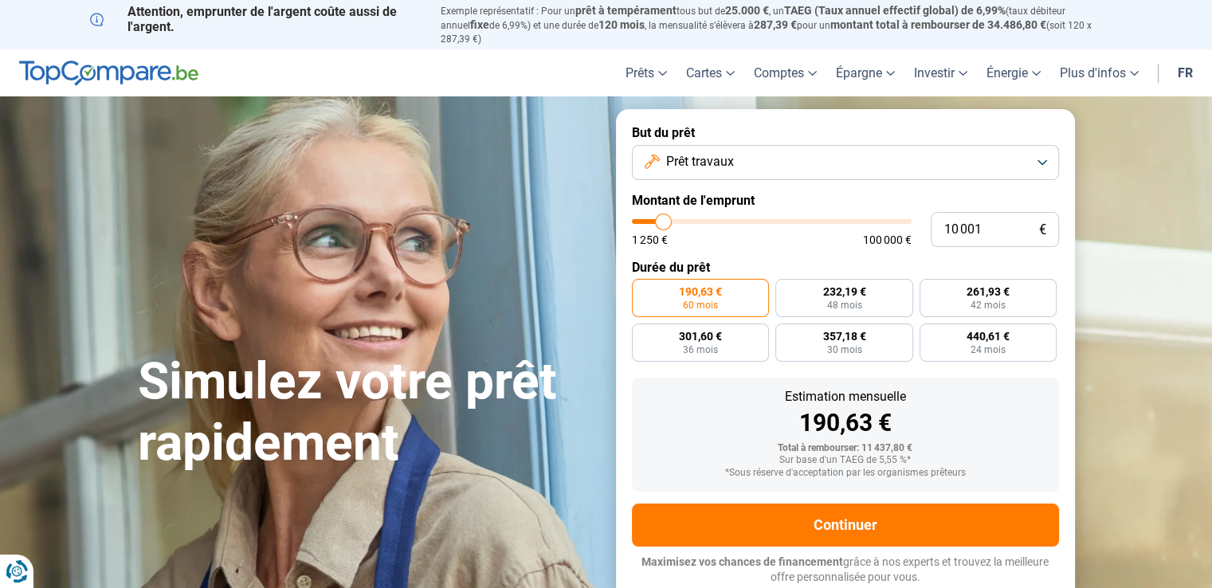
click at [1046, 147] on button "Prêt travaux" at bounding box center [845, 162] width 427 height 35
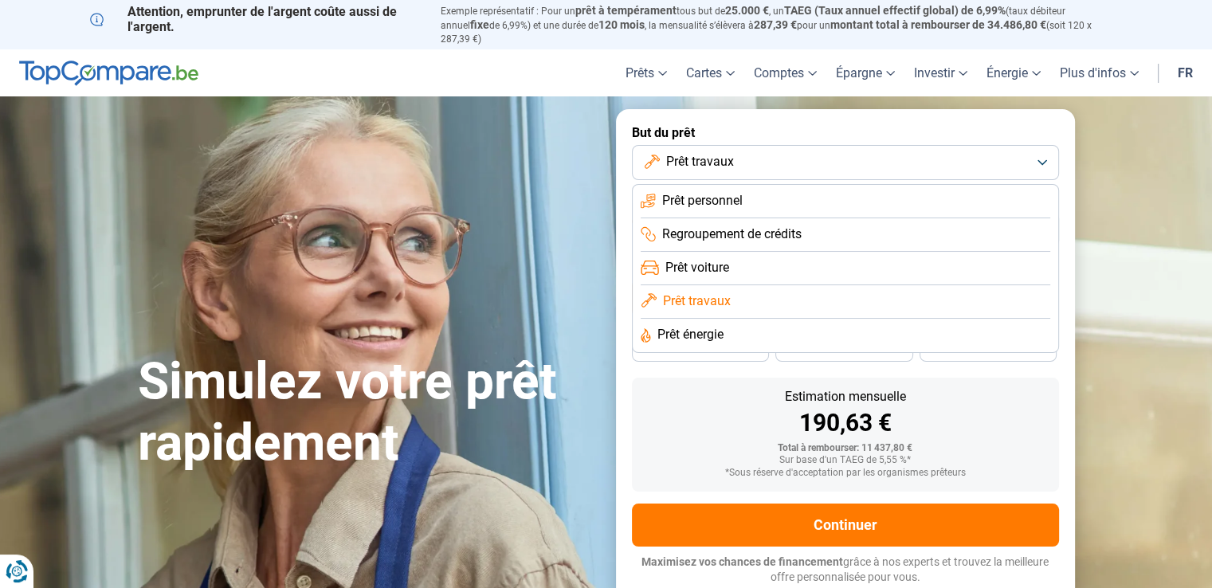
click at [863, 198] on li "Prêt personnel" at bounding box center [846, 201] width 410 height 33
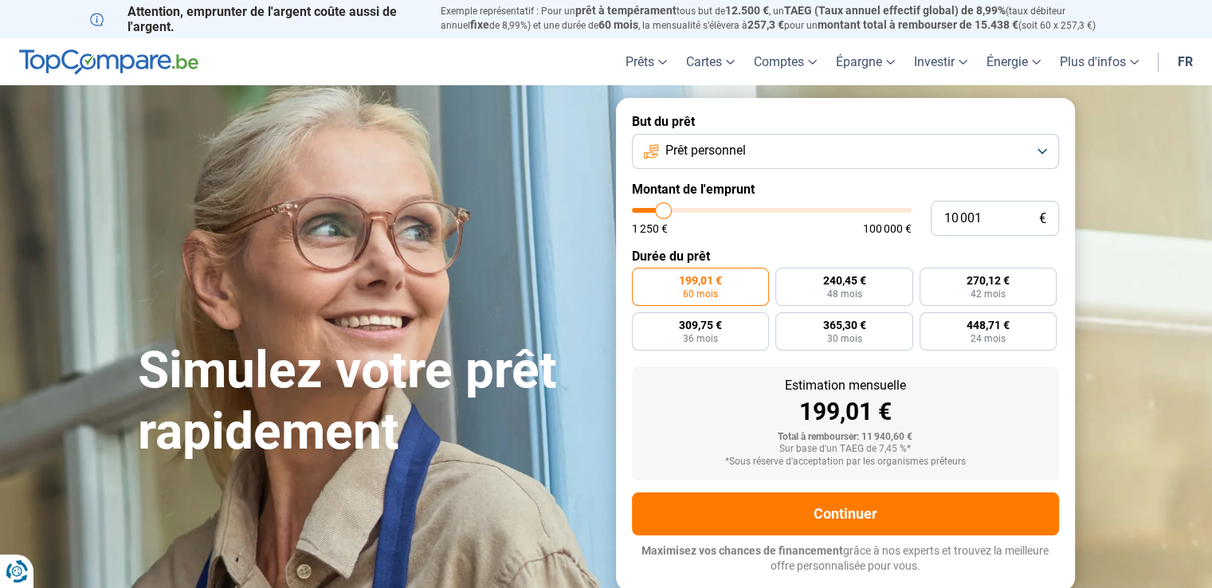
click at [925, 154] on button "Prêt personnel" at bounding box center [845, 151] width 427 height 35
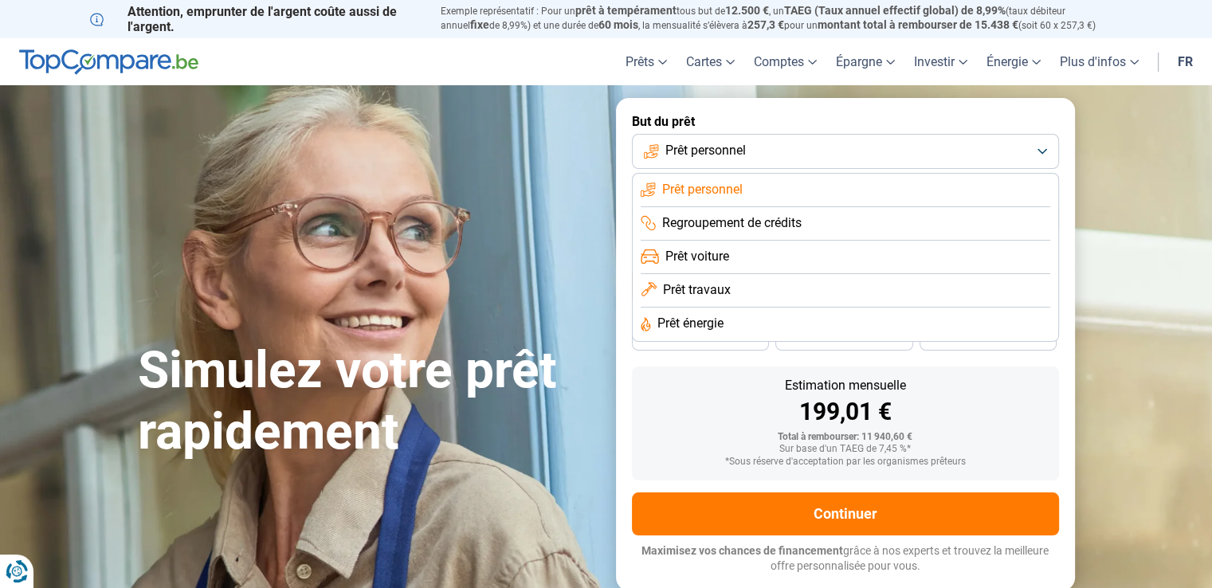
click at [698, 221] on span "Regroupement de crédits" at bounding box center [731, 223] width 139 height 18
